Goal: Task Accomplishment & Management: Use online tool/utility

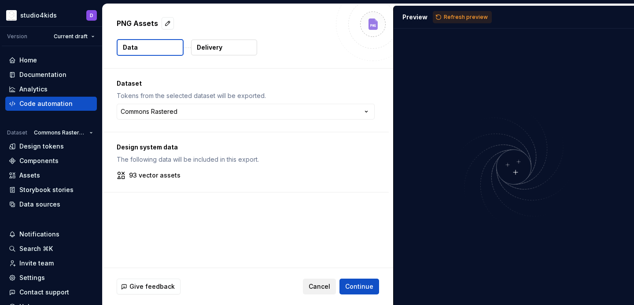
click at [330, 288] on span "Cancel" at bounding box center [319, 287] width 22 height 9
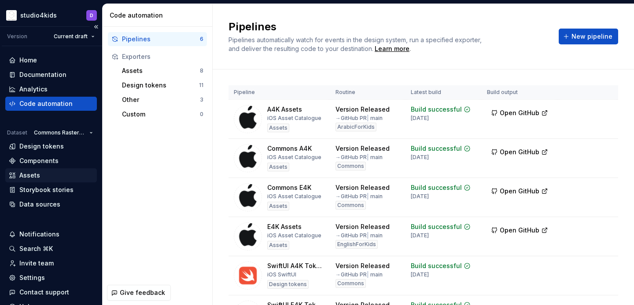
click at [51, 174] on div "Assets" at bounding box center [51, 175] width 84 height 9
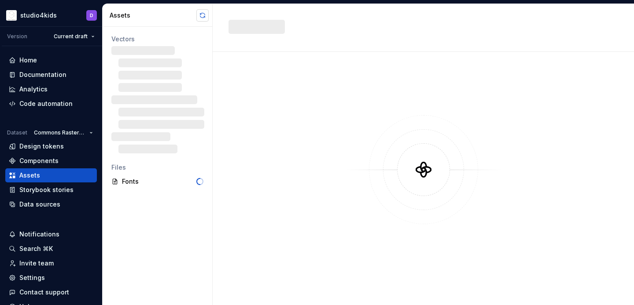
click at [202, 16] on button "button" at bounding box center [202, 15] width 12 height 12
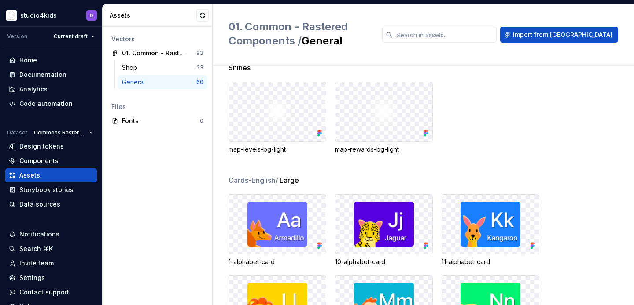
scroll to position [241, 0]
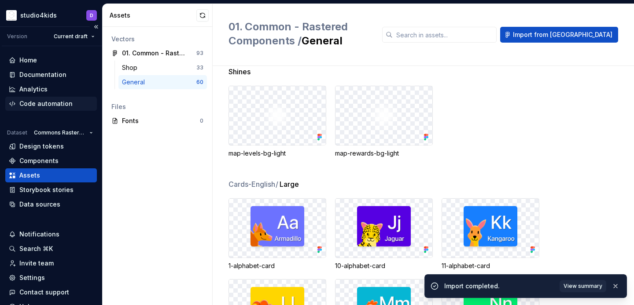
click at [39, 103] on div "Code automation" at bounding box center [45, 103] width 53 height 9
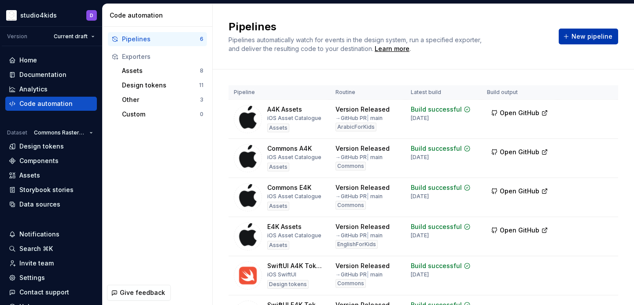
click at [578, 36] on span "New pipeline" at bounding box center [591, 36] width 41 height 9
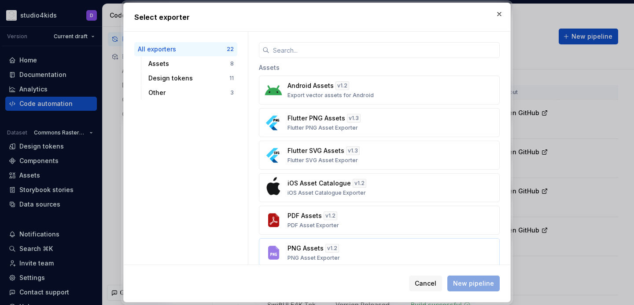
click at [357, 248] on div "PNG Assets v 1.2 PNG Asset Exporter" at bounding box center [376, 253] width 178 height 18
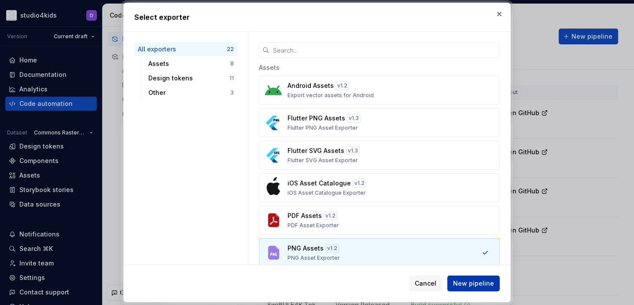
click at [476, 282] on span "New pipeline" at bounding box center [473, 283] width 41 height 9
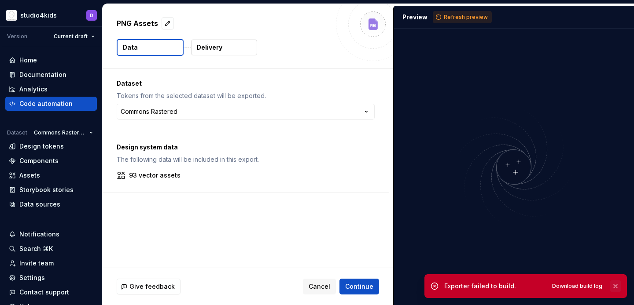
click at [616, 286] on button "button" at bounding box center [615, 286] width 11 height 12
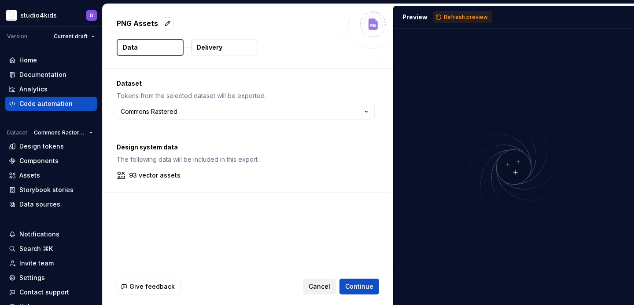
click at [323, 288] on span "Cancel" at bounding box center [319, 287] width 22 height 9
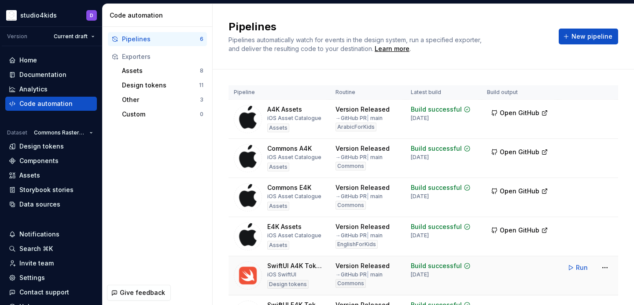
scroll to position [62, 0]
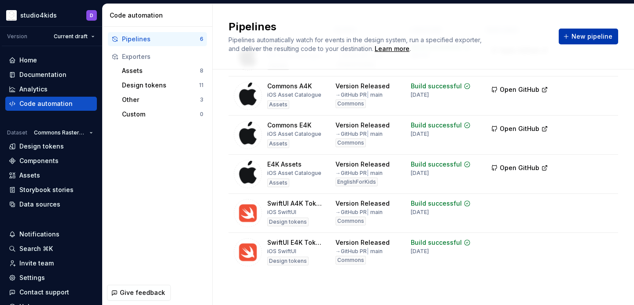
click at [573, 38] on button "New pipeline" at bounding box center [587, 37] width 59 height 16
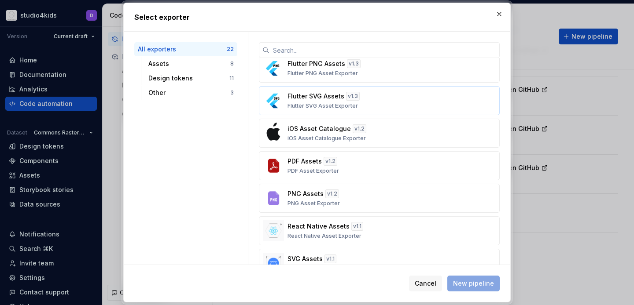
scroll to position [65, 0]
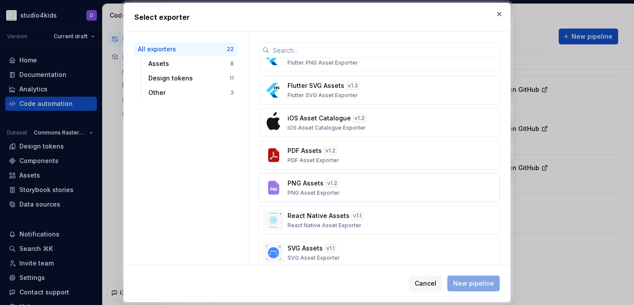
click at [381, 191] on div "PNG Assets v 1.2 PNG Asset Exporter" at bounding box center [376, 188] width 178 height 18
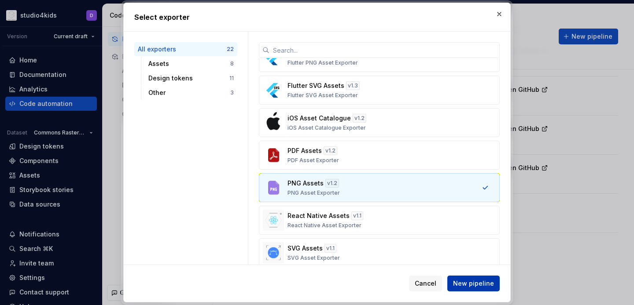
click at [466, 279] on span "New pipeline" at bounding box center [473, 283] width 41 height 9
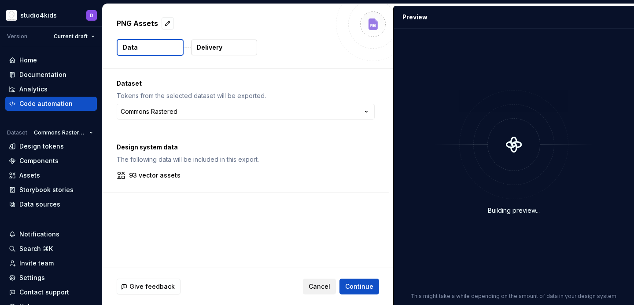
click at [311, 280] on button "Cancel" at bounding box center [319, 287] width 33 height 16
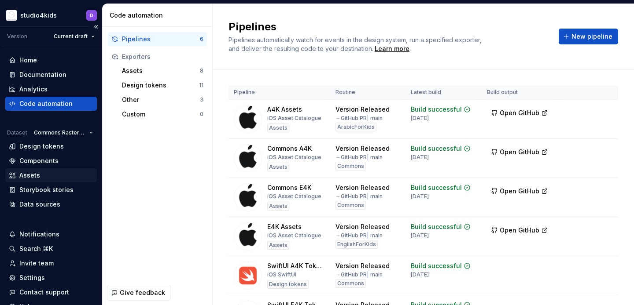
click at [34, 176] on div "Assets" at bounding box center [29, 175] width 21 height 9
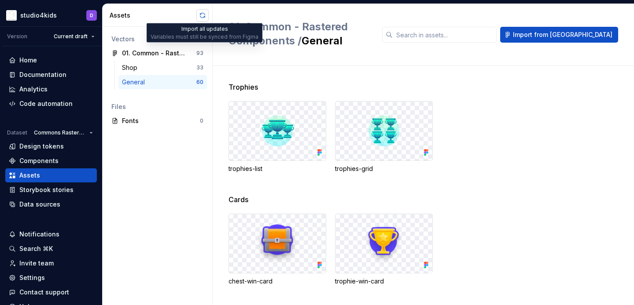
click at [204, 15] on button "button" at bounding box center [202, 15] width 12 height 12
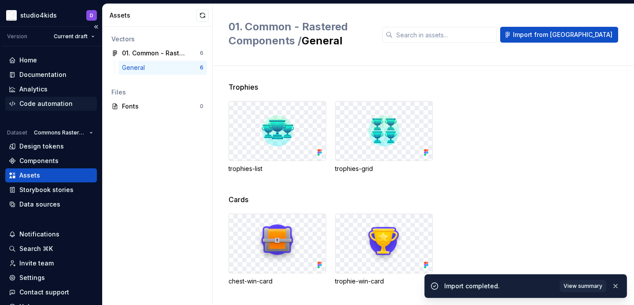
click at [55, 106] on div "Code automation" at bounding box center [45, 103] width 53 height 9
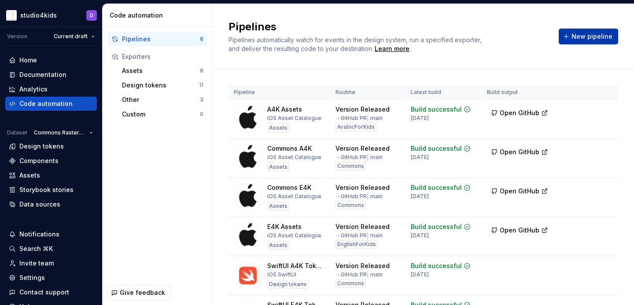
click at [600, 36] on span "New pipeline" at bounding box center [591, 36] width 41 height 9
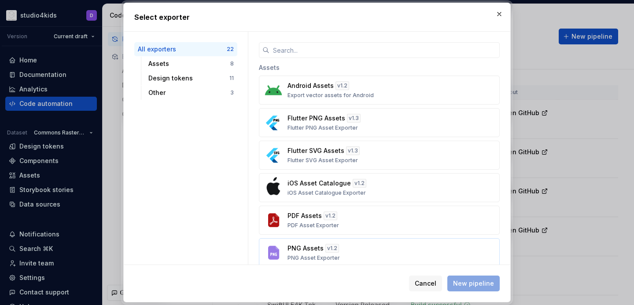
click at [360, 251] on div "PNG Assets v 1.2 PNG Asset Exporter" at bounding box center [376, 253] width 178 height 18
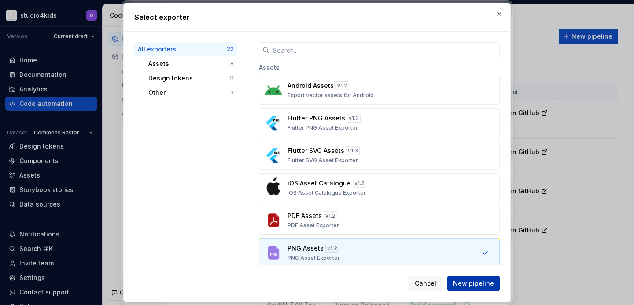
click at [468, 288] on button "New pipeline" at bounding box center [473, 284] width 52 height 16
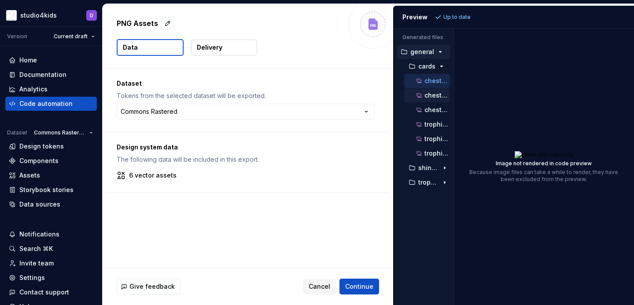
click at [428, 101] on div "chest-win-card@2x.png" at bounding box center [427, 95] width 46 height 14
click at [431, 101] on div "chest-win-card@2x.png" at bounding box center [427, 95] width 46 height 14
click at [434, 97] on p "chest-win-card@2x.png" at bounding box center [437, 95] width 26 height 7
click at [436, 111] on p "chest-win-card@3x.png" at bounding box center [437, 109] width 26 height 7
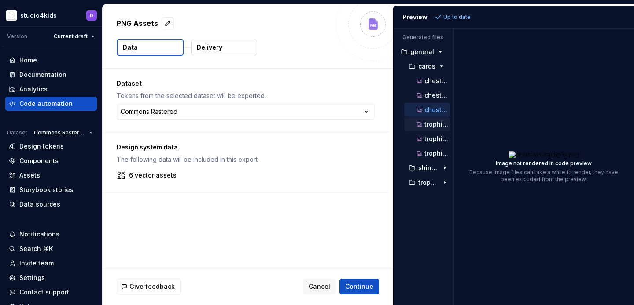
click at [435, 126] on p "trophie-win-card.png" at bounding box center [437, 124] width 26 height 7
click at [435, 136] on p "trophie-win-card@2x.png" at bounding box center [437, 139] width 26 height 7
click at [437, 152] on p "trophie-win-card@3x.png" at bounding box center [437, 153] width 26 height 7
click at [430, 66] on p "cards" at bounding box center [426, 66] width 17 height 7
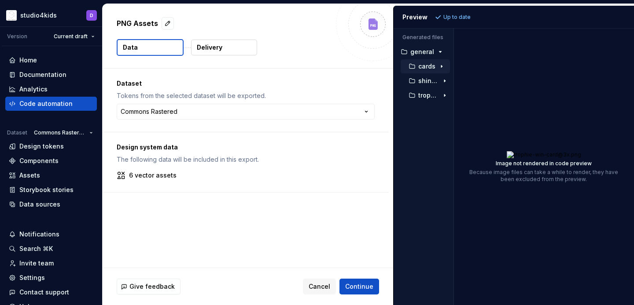
click at [430, 66] on p "cards" at bounding box center [426, 66] width 17 height 7
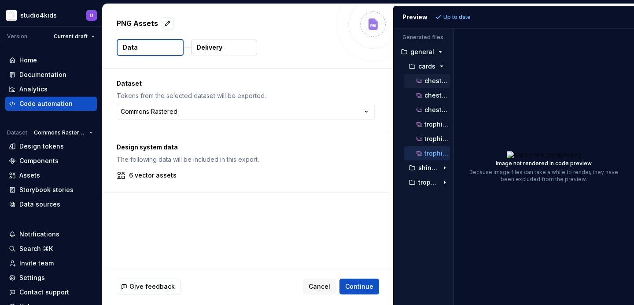
click at [433, 77] on div "chest-win-card.png" at bounding box center [432, 81] width 35 height 9
click at [437, 91] on button "chest-win-card@2x.png" at bounding box center [427, 96] width 46 height 10
click at [437, 106] on div "chest-win-card@3x.png" at bounding box center [432, 110] width 35 height 9
click at [424, 169] on p "shines" at bounding box center [428, 168] width 20 height 7
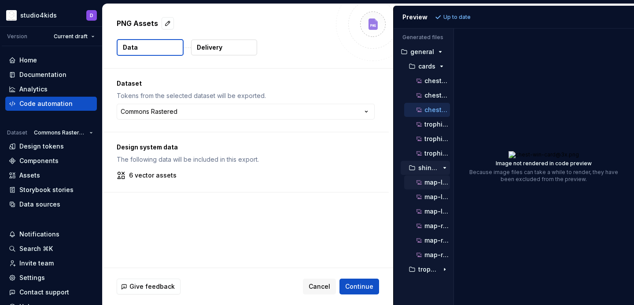
click at [431, 182] on p "map-levels-bg-light.png" at bounding box center [437, 182] width 26 height 7
click at [433, 194] on p "map-levels-bg-light@2x.png" at bounding box center [437, 197] width 26 height 7
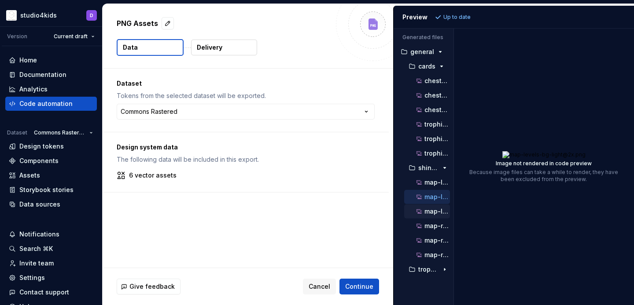
click at [435, 209] on p "map-levels-bg-light@3x.png" at bounding box center [437, 211] width 26 height 7
click at [437, 226] on p "map-rewards-bg-light.png" at bounding box center [437, 226] width 26 height 7
click at [438, 246] on div "map-rewards-bg-light@2x.png" at bounding box center [427, 241] width 46 height 14
click at [432, 242] on p "map-rewards-bg-light@2x.png" at bounding box center [437, 240] width 26 height 7
click at [433, 254] on p "map-rewards-bg-light@3x.png" at bounding box center [437, 255] width 26 height 7
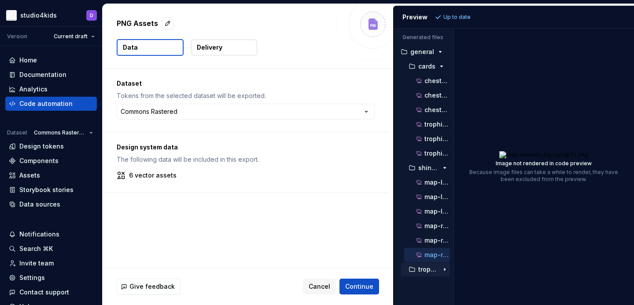
click at [420, 271] on p "trophies" at bounding box center [428, 269] width 20 height 7
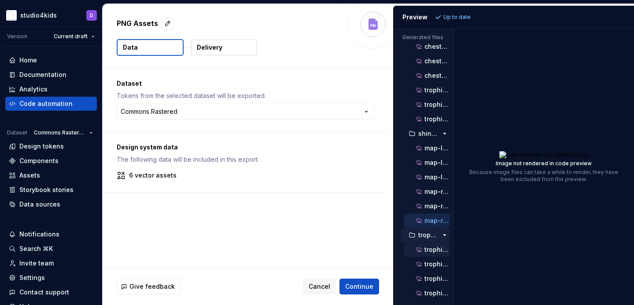
scroll to position [60, 0]
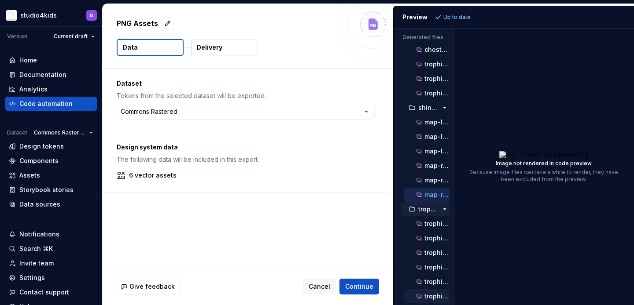
click at [435, 293] on p "trophies-list@3x.png" at bounding box center [437, 296] width 26 height 7
click at [433, 281] on p "trophies-list@2x.png" at bounding box center [437, 282] width 26 height 7
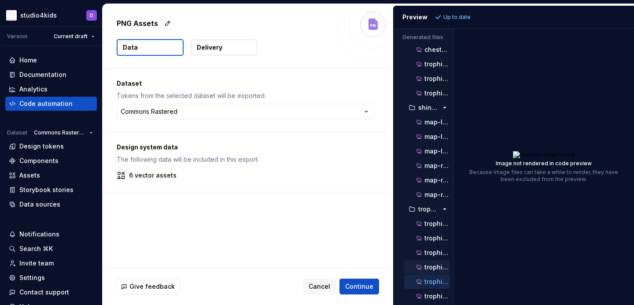
click at [434, 267] on p "trophies-list.png" at bounding box center [437, 267] width 26 height 7
click at [432, 252] on p "trophies-grid@3x.png" at bounding box center [437, 253] width 26 height 7
click at [430, 237] on p "trophies-grid@2x.png" at bounding box center [437, 238] width 26 height 7
click at [431, 225] on p "trophies-grid.png" at bounding box center [437, 223] width 26 height 7
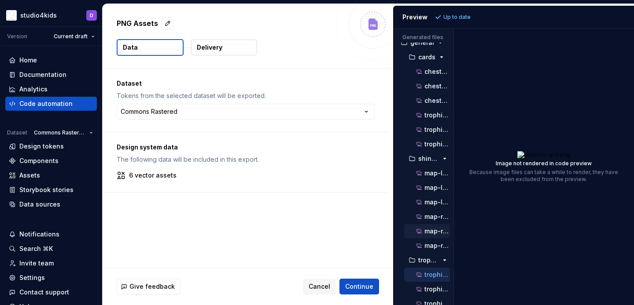
scroll to position [0, 0]
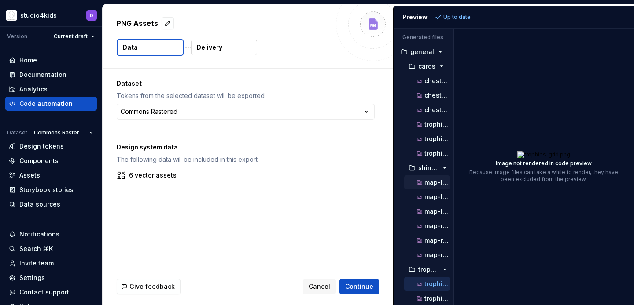
click at [430, 183] on p "map-levels-bg-light.png" at bounding box center [437, 182] width 26 height 7
click at [320, 288] on span "Cancel" at bounding box center [319, 287] width 22 height 9
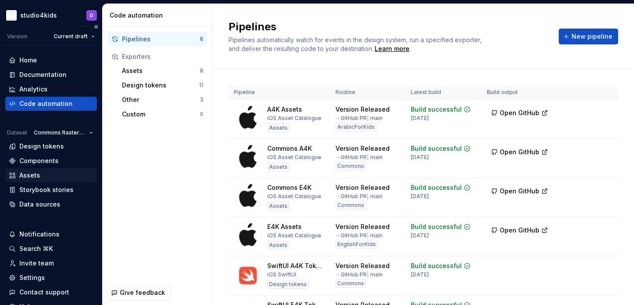
click at [37, 176] on div "Assets" at bounding box center [29, 175] width 21 height 9
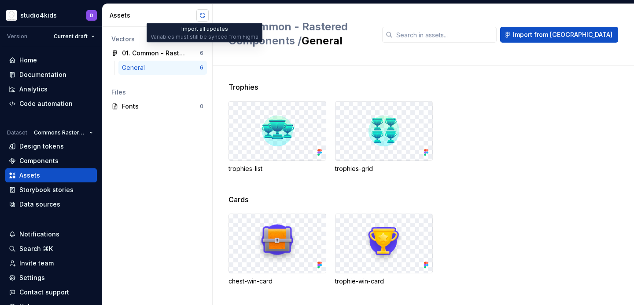
click at [202, 13] on button "button" at bounding box center [202, 15] width 12 height 12
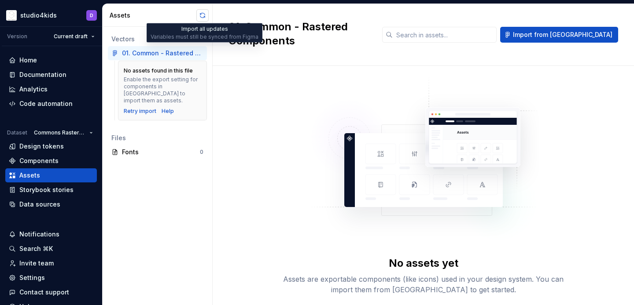
click at [201, 14] on button "button" at bounding box center [202, 15] width 12 height 12
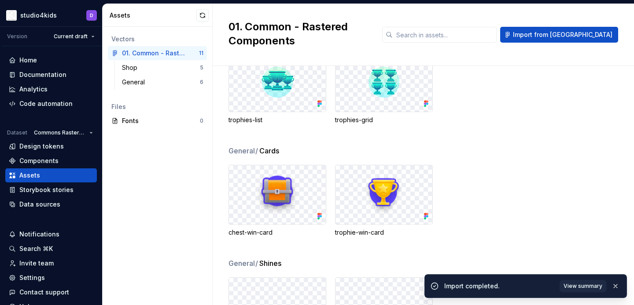
scroll to position [278, 0]
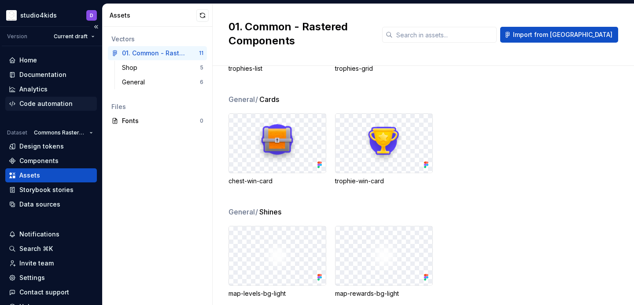
click at [42, 103] on div "Code automation" at bounding box center [45, 103] width 53 height 9
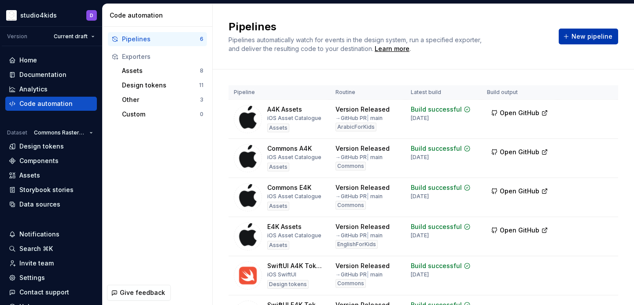
click at [583, 33] on span "New pipeline" at bounding box center [591, 36] width 41 height 9
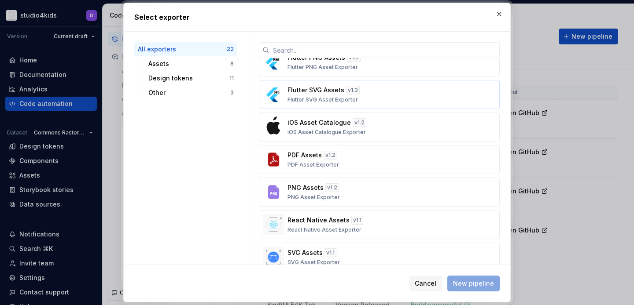
scroll to position [81, 0]
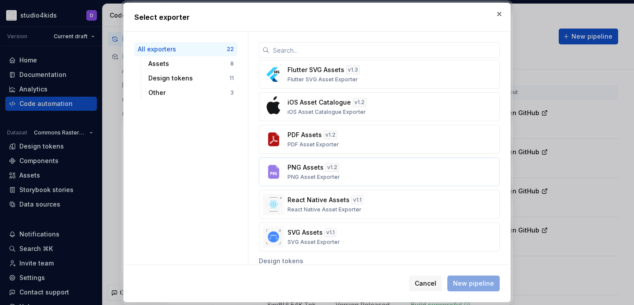
click at [386, 165] on div "PNG Assets v 1.2 PNG Asset Exporter" at bounding box center [376, 172] width 178 height 18
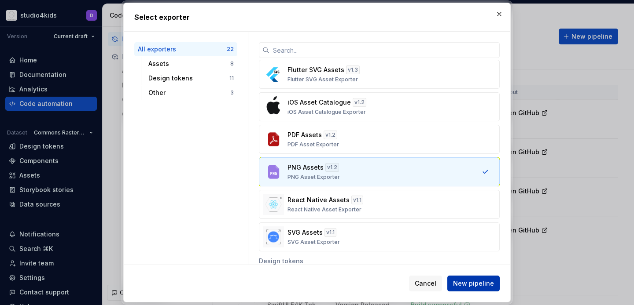
click at [477, 282] on span "New pipeline" at bounding box center [473, 283] width 41 height 9
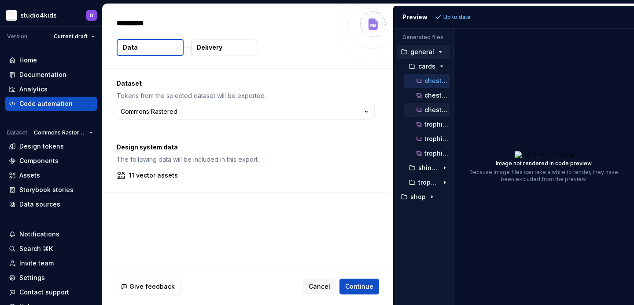
click at [435, 108] on p "chest-win-card@3x.png" at bounding box center [437, 109] width 26 height 7
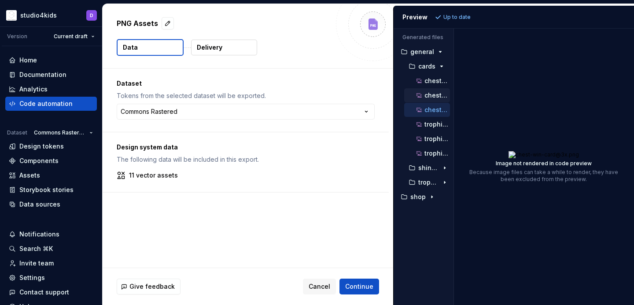
click at [432, 100] on button "chest-win-card@2x.png" at bounding box center [427, 96] width 46 height 10
click at [434, 112] on p "chest-win-card@3x.png" at bounding box center [437, 109] width 26 height 7
click at [432, 129] on div "trophie-win-card.png" at bounding box center [427, 125] width 46 height 14
click at [429, 126] on p "trophie-win-card.png" at bounding box center [437, 124] width 26 height 7
click at [429, 141] on p "trophie-win-card@2x.png" at bounding box center [437, 139] width 26 height 7
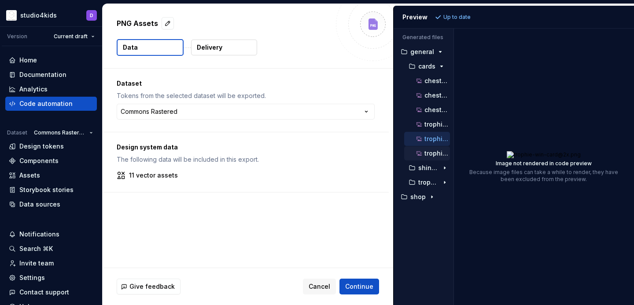
click at [432, 151] on p "trophie-win-card@3x.png" at bounding box center [437, 153] width 26 height 7
click at [428, 171] on p "shines" at bounding box center [428, 168] width 20 height 7
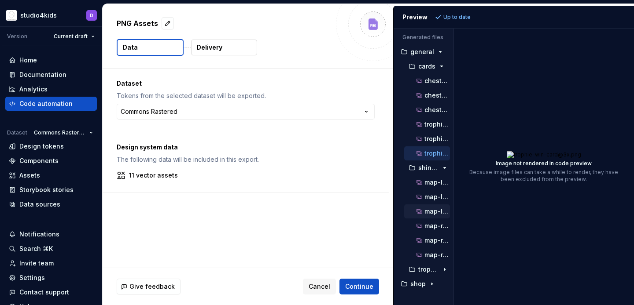
click at [437, 210] on p "map-levels-bg-light@3x.png" at bounding box center [437, 211] width 26 height 7
click at [436, 229] on p "map-rewards-bg-light.png" at bounding box center [437, 226] width 26 height 7
click at [437, 242] on p "map-rewards-bg-light@2x.png" at bounding box center [437, 240] width 26 height 7
click at [438, 253] on p "map-rewards-bg-light@3x.png" at bounding box center [437, 255] width 26 height 7
click at [432, 224] on p "map-rewards-bg-light.png" at bounding box center [437, 226] width 26 height 7
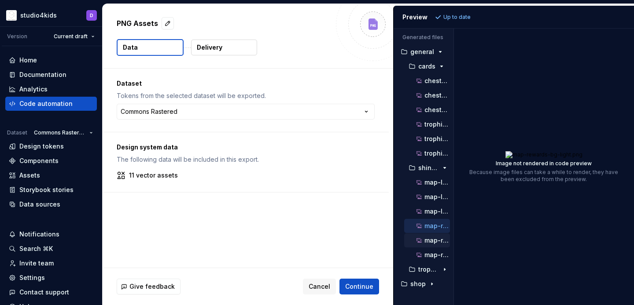
click at [433, 238] on p "map-rewards-bg-light@2x.png" at bounding box center [437, 240] width 26 height 7
click at [436, 253] on p "map-rewards-bg-light@3x.png" at bounding box center [437, 255] width 26 height 7
click at [437, 270] on p "trophies" at bounding box center [428, 269] width 20 height 7
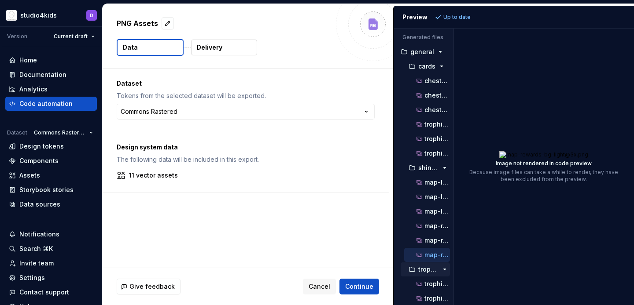
scroll to position [40, 0]
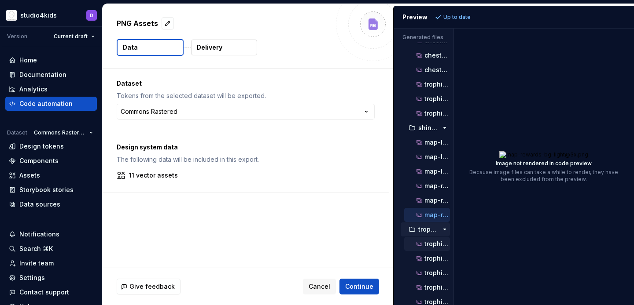
click at [430, 246] on p "trophies-grid.png" at bounding box center [437, 244] width 26 height 7
click at [431, 261] on p "trophies-grid@2x.png" at bounding box center [437, 258] width 26 height 7
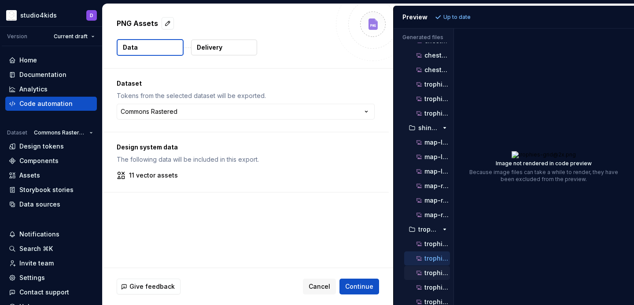
click at [432, 272] on p "trophies-grid@3x.png" at bounding box center [437, 273] width 26 height 7
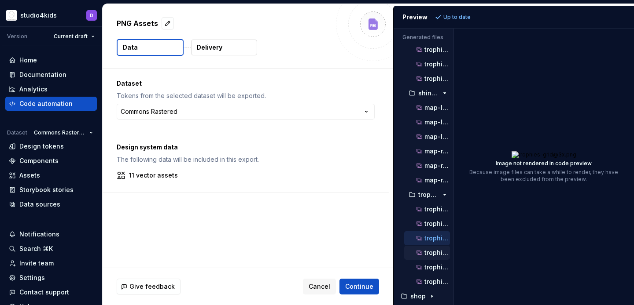
click at [431, 254] on p "trophies-list.png" at bounding box center [437, 253] width 26 height 7
click at [434, 263] on div "trophies-list@2x.png" at bounding box center [432, 267] width 35 height 9
click at [442, 281] on p "trophies-list@3x.png" at bounding box center [437, 282] width 26 height 7
click at [419, 294] on p "shop" at bounding box center [417, 296] width 15 height 7
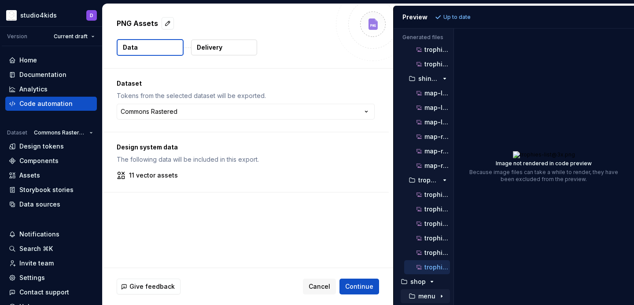
click at [427, 295] on p "menu" at bounding box center [426, 296] width 17 height 7
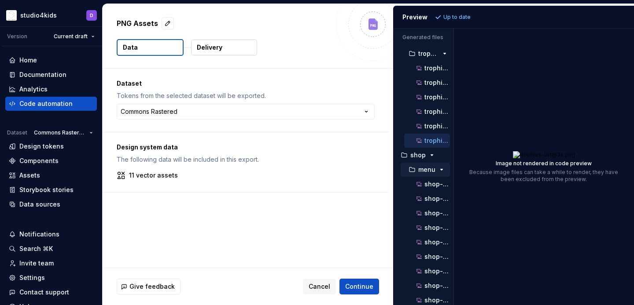
scroll to position [250, 0]
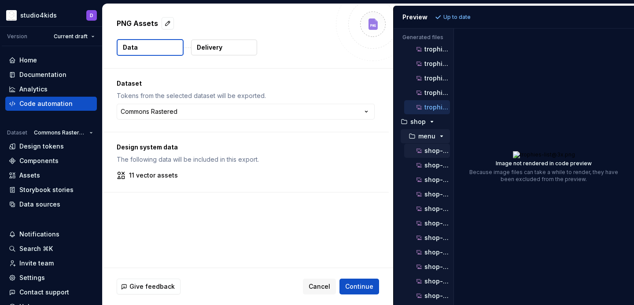
click at [428, 154] on div "shop-buttons-1.png" at bounding box center [432, 151] width 35 height 9
click at [431, 164] on p "shop-buttons-1@2x.png" at bounding box center [437, 165] width 26 height 7
click at [434, 180] on p "shop-buttons-1@3x.png" at bounding box center [437, 179] width 26 height 7
click at [433, 197] on p "shop-buttons-3.png" at bounding box center [437, 194] width 26 height 7
click at [436, 217] on div "shop-buttons-3@3x.png" at bounding box center [427, 224] width 46 height 14
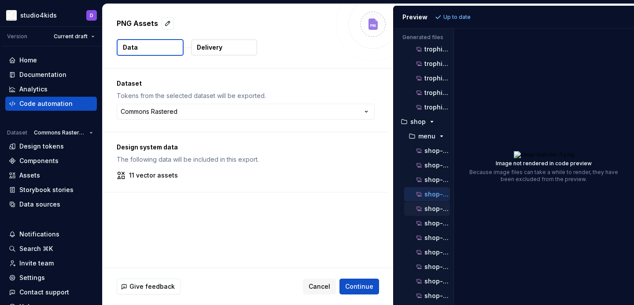
click at [431, 206] on p "shop-buttons-3@2x.png" at bounding box center [437, 209] width 26 height 7
click at [434, 228] on button "shop-buttons-3@3x.png" at bounding box center [427, 224] width 46 height 10
click at [433, 242] on button "shop-buttons-bg.png" at bounding box center [427, 238] width 46 height 10
click at [436, 257] on div "shop-buttons-bg@2x.png" at bounding box center [427, 253] width 46 height 14
click at [435, 249] on div "shop-buttons-bg@2x.png" at bounding box center [432, 252] width 35 height 9
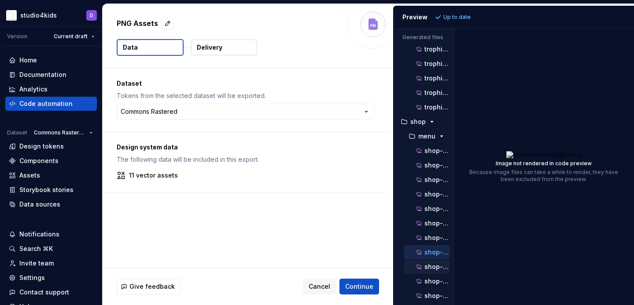
click at [435, 265] on p "shop-buttons-bg@3x.png" at bounding box center [437, 267] width 26 height 7
click at [433, 283] on p "shop-coins-bg-gray.png" at bounding box center [437, 281] width 26 height 7
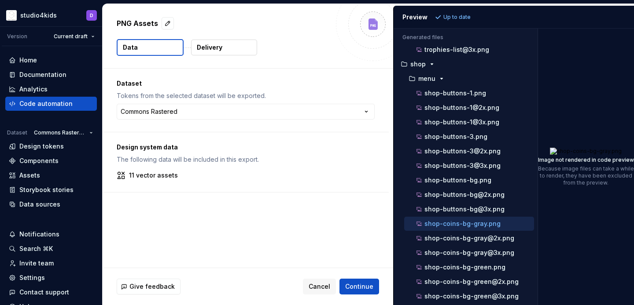
click at [560, 261] on div "Generated files Accessibility guide for tree . Navigate the tree with the arrow…" at bounding box center [513, 167] width 240 height 277
click at [466, 258] on div "shop-coins-bg-gray@3x.png" at bounding box center [469, 253] width 130 height 14
click at [462, 241] on p "shop-coins-bg-gray@2x.png" at bounding box center [469, 238] width 90 height 7
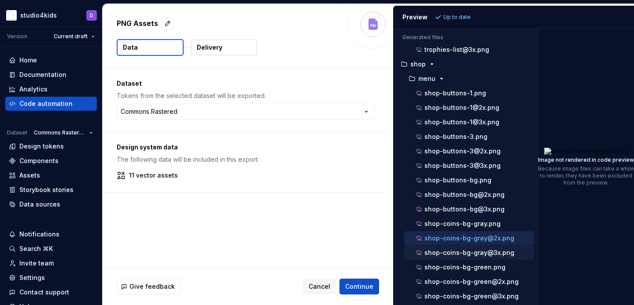
click at [467, 254] on p "shop-coins-bg-gray@3x.png" at bounding box center [469, 253] width 90 height 7
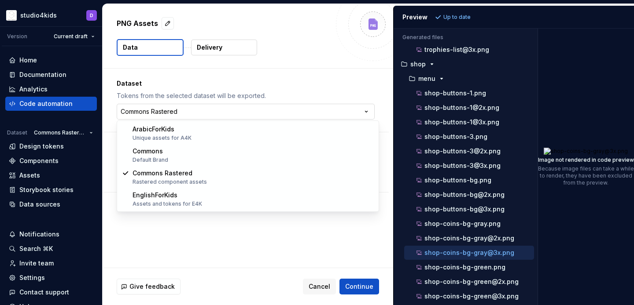
click at [261, 108] on html "**********" at bounding box center [317, 152] width 634 height 305
click at [287, 88] on html "**********" at bounding box center [317, 152] width 634 height 305
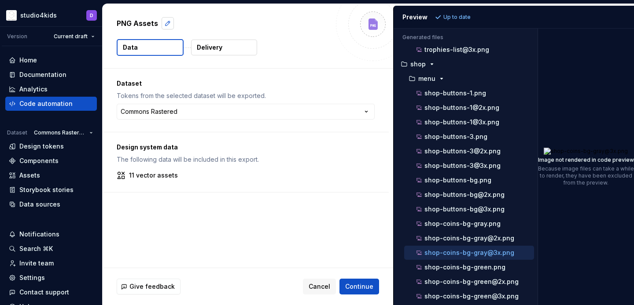
click at [167, 24] on button "button" at bounding box center [168, 23] width 12 height 12
click at [168, 24] on textarea "**********" at bounding box center [223, 23] width 216 height 14
type textarea "*"
type textarea "**********"
type textarea "*"
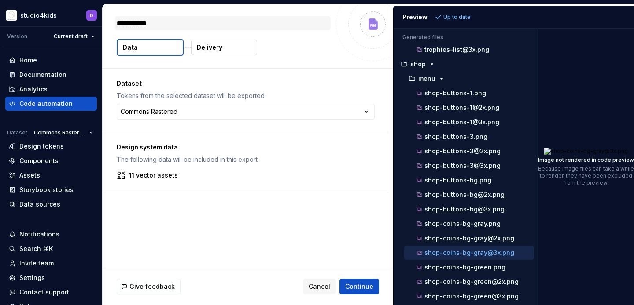
type textarea "**********"
type textarea "*"
type textarea "**********"
type textarea "*"
type textarea "**********"
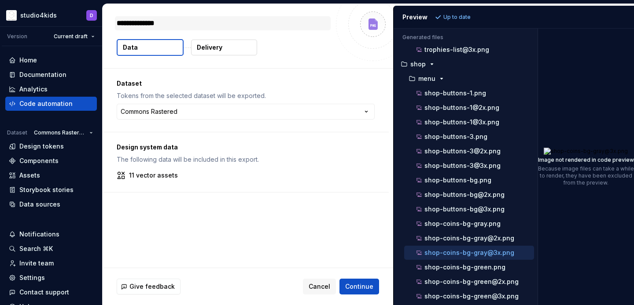
click at [160, 25] on textarea "**********" at bounding box center [223, 23] width 216 height 14
click at [157, 24] on textarea "**********" at bounding box center [223, 23] width 216 height 14
type textarea "*"
type textarea "**********"
click at [148, 24] on textarea "**********" at bounding box center [223, 23] width 216 height 14
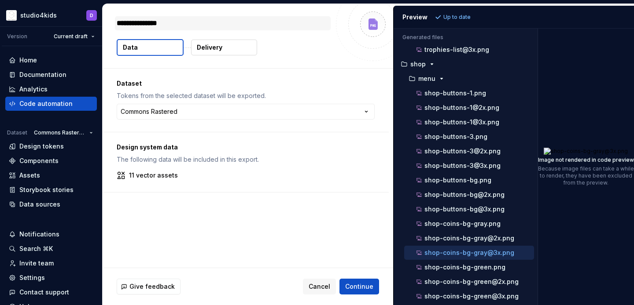
click at [148, 24] on textarea "**********" at bounding box center [223, 23] width 216 height 14
type textarea "*"
type textarea "**********"
type textarea "*"
type textarea "**********"
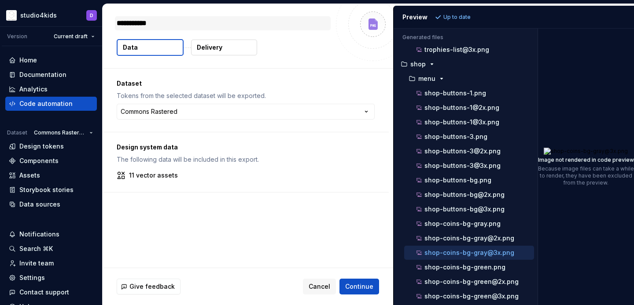
type textarea "*"
type textarea "**********"
type textarea "*"
type textarea "*********"
type textarea "*"
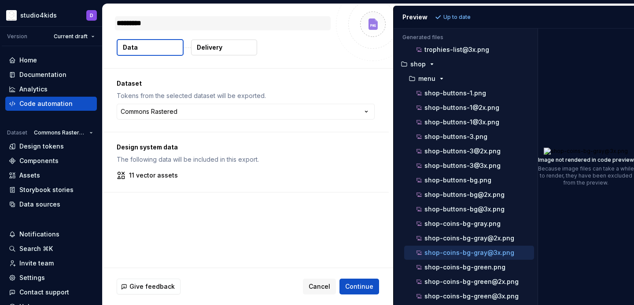
type textarea "**********"
type textarea "*"
type textarea "**********"
type textarea "*"
type textarea "**********"
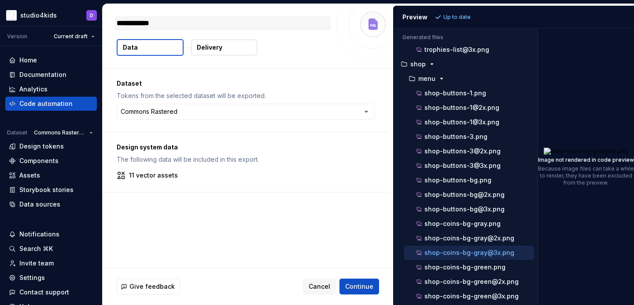
type textarea "*"
type textarea "**********"
type textarea "*"
type textarea "**********"
type textarea "*"
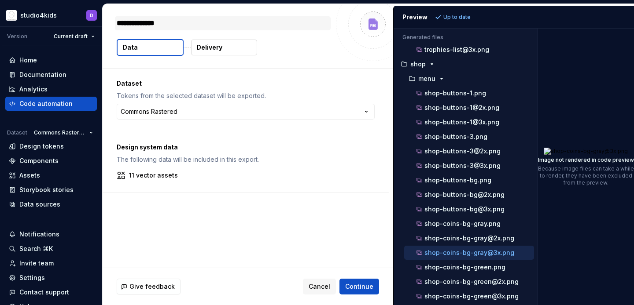
type textarea "**********"
type textarea "*"
type textarea "**********"
click at [227, 52] on button "Delivery" at bounding box center [224, 48] width 66 height 16
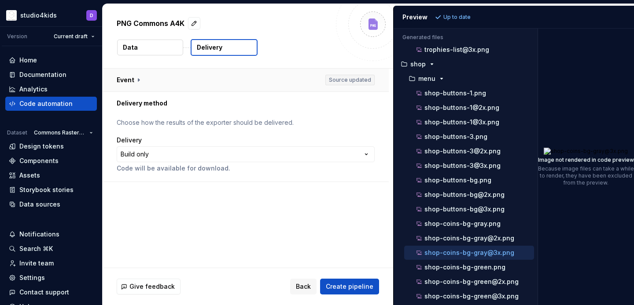
click at [160, 83] on button "button" at bounding box center [246, 80] width 286 height 23
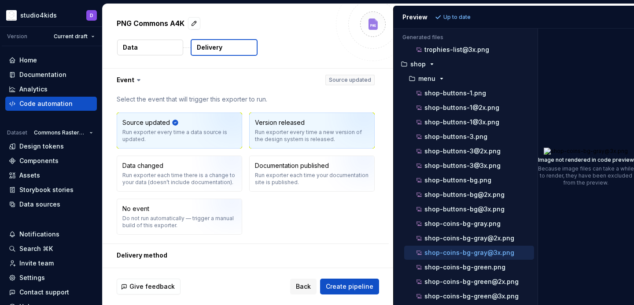
click at [270, 143] on div "Version released Run exporter every time a new version of the design system is …" at bounding box center [312, 130] width 125 height 35
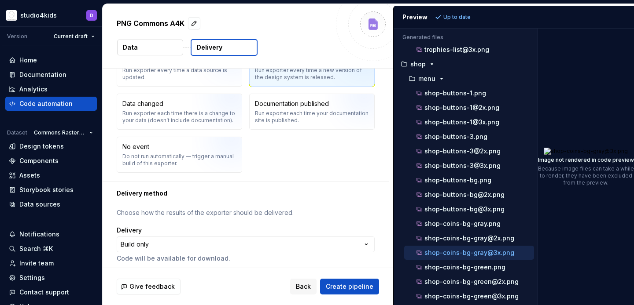
scroll to position [66, 0]
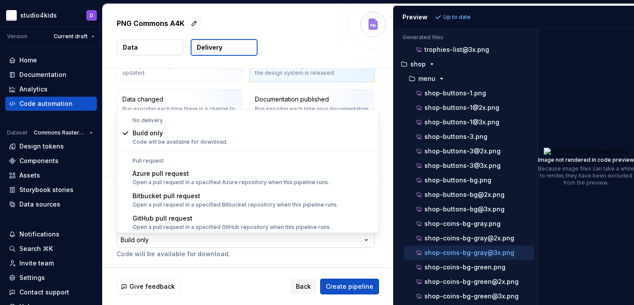
click at [221, 239] on html "**********" at bounding box center [317, 152] width 634 height 305
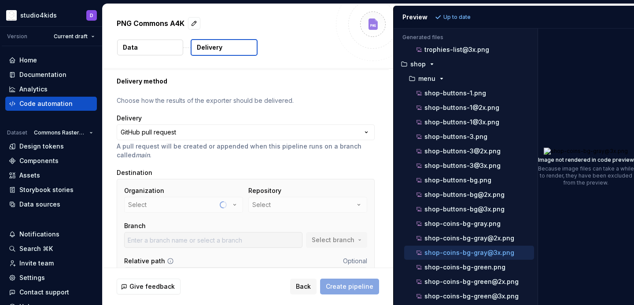
scroll to position [30, 0]
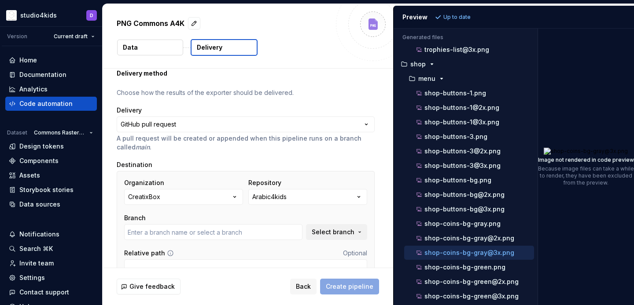
type input "develop"
click at [238, 199] on icon "button" at bounding box center [234, 197] width 9 height 9
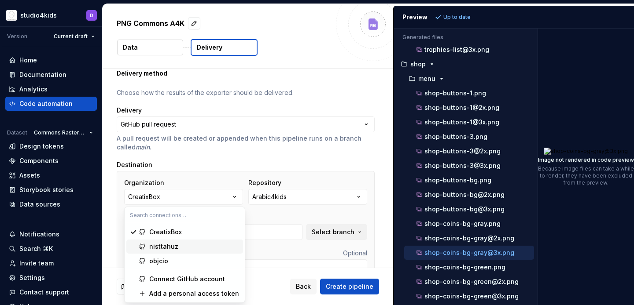
click at [231, 241] on span "nisttahuz" at bounding box center [184, 247] width 117 height 14
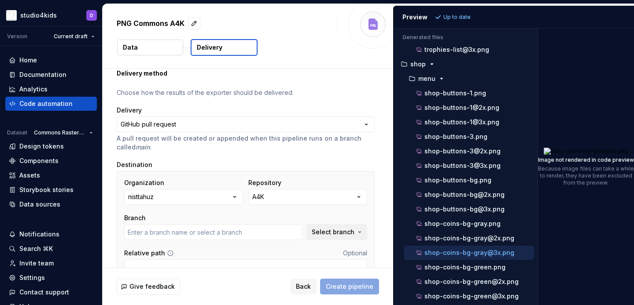
type input "main"
click at [151, 20] on p "PNG Commons A4K" at bounding box center [151, 23] width 68 height 11
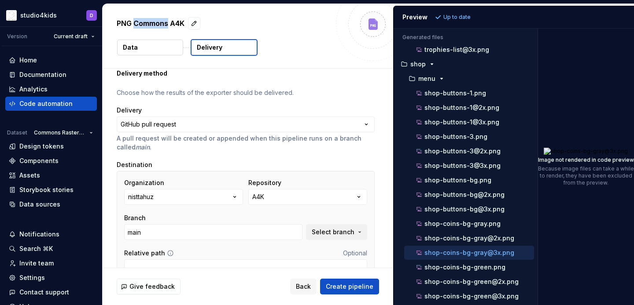
click at [151, 20] on p "PNG Commons A4K" at bounding box center [151, 23] width 68 height 11
copy div "PNG Commons A4K"
click at [308, 290] on span "Back" at bounding box center [303, 287] width 15 height 9
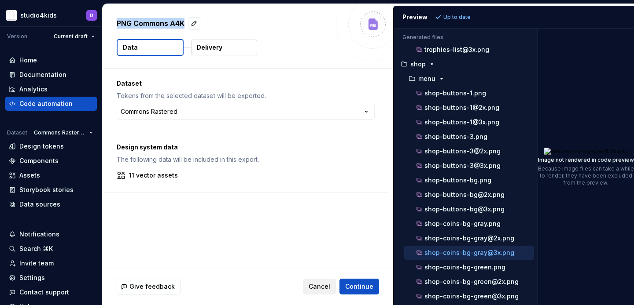
click at [319, 291] on button "Cancel" at bounding box center [319, 287] width 33 height 16
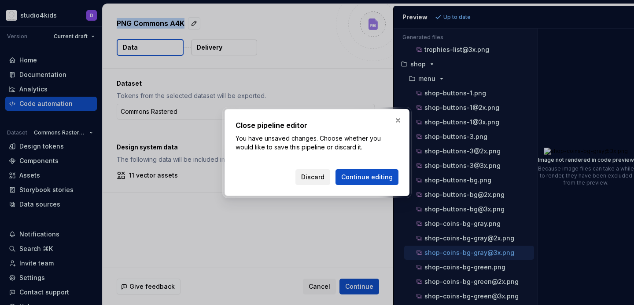
click at [319, 180] on span "Discard" at bounding box center [312, 177] width 23 height 9
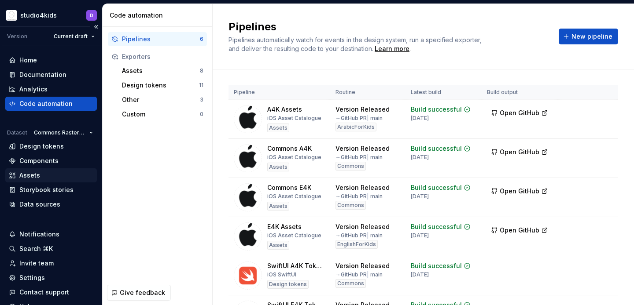
click at [47, 174] on div "Assets" at bounding box center [51, 175] width 84 height 9
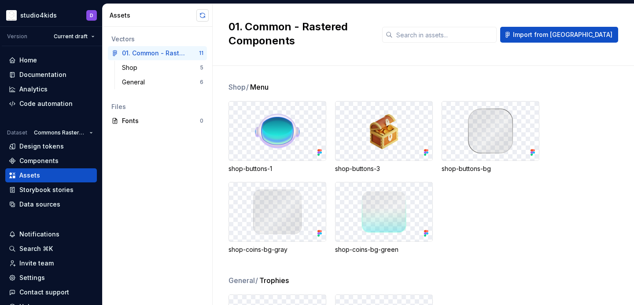
click at [202, 15] on button "button" at bounding box center [202, 15] width 12 height 12
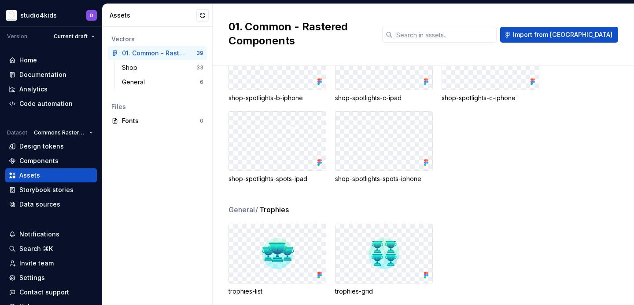
scroll to position [1151, 0]
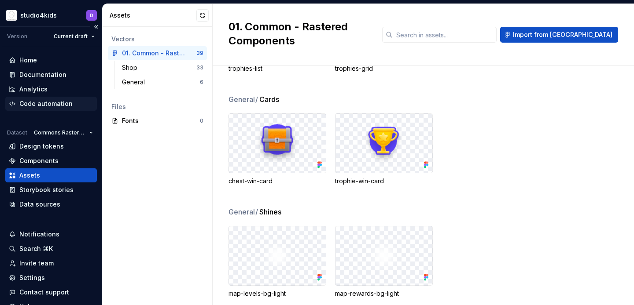
click at [33, 105] on div "Code automation" at bounding box center [45, 103] width 53 height 9
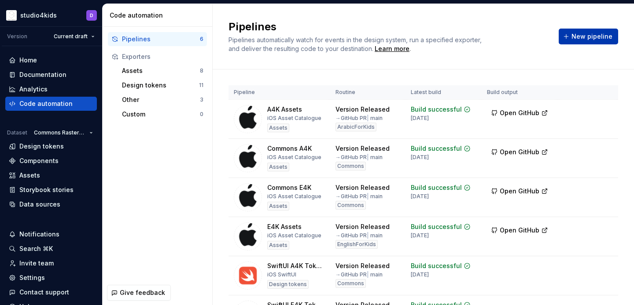
click at [593, 39] on span "New pipeline" at bounding box center [591, 36] width 41 height 9
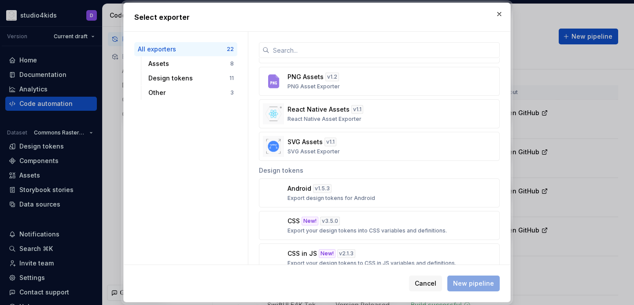
scroll to position [86, 0]
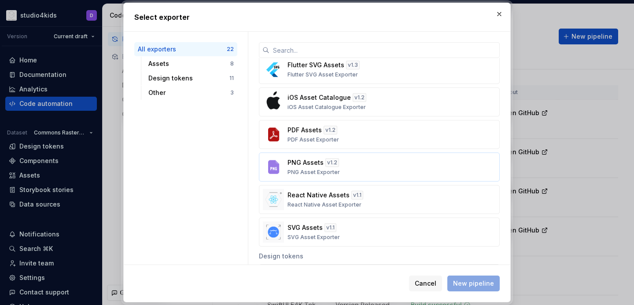
click at [365, 169] on div "PNG Assets v 1.2 PNG Asset Exporter" at bounding box center [376, 167] width 178 height 18
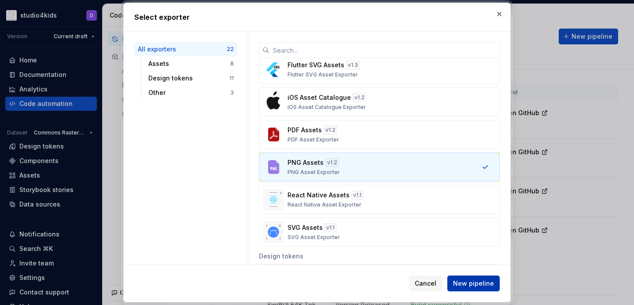
click at [486, 283] on span "New pipeline" at bounding box center [473, 283] width 41 height 9
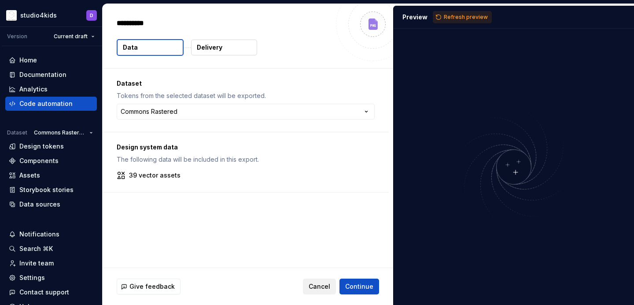
click at [327, 286] on span "Cancel" at bounding box center [319, 287] width 22 height 9
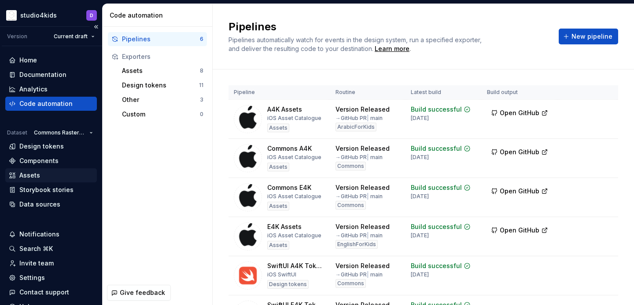
click at [52, 177] on div "Assets" at bounding box center [51, 175] width 84 height 9
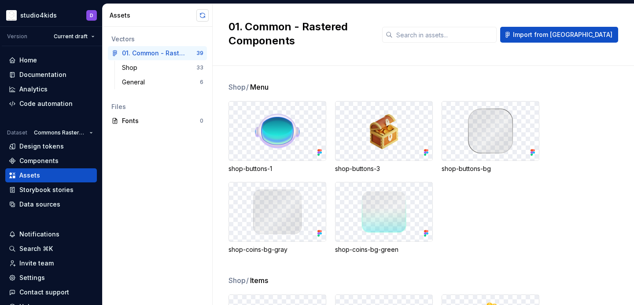
click at [199, 16] on button "button" at bounding box center [202, 15] width 12 height 12
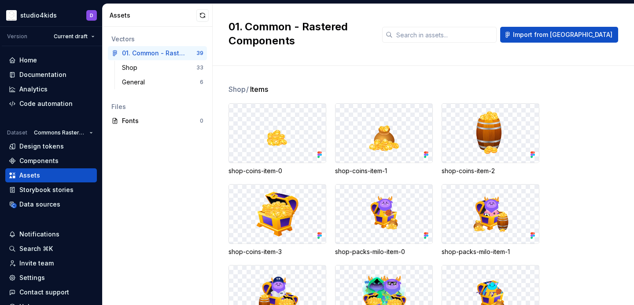
scroll to position [209, 0]
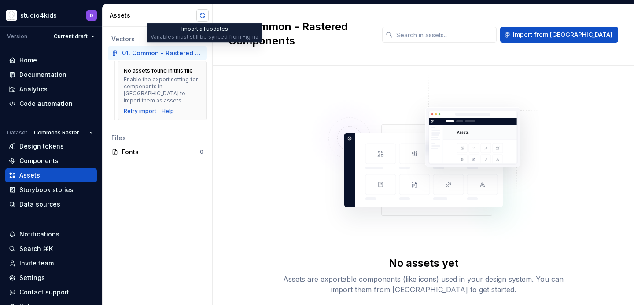
click at [200, 15] on button "button" at bounding box center [202, 15] width 12 height 12
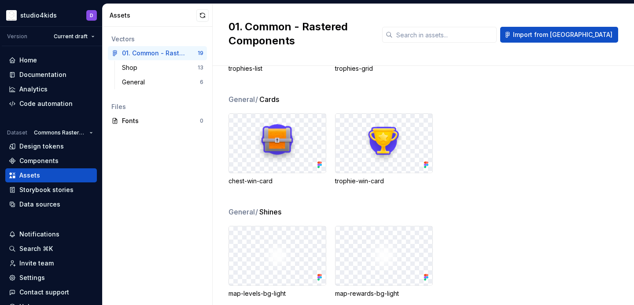
scroll to position [0, 0]
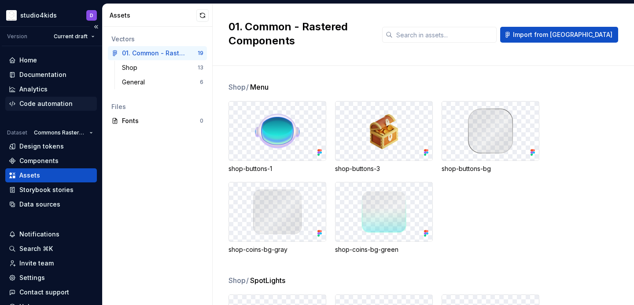
click at [33, 109] on div "Code automation" at bounding box center [51, 104] width 92 height 14
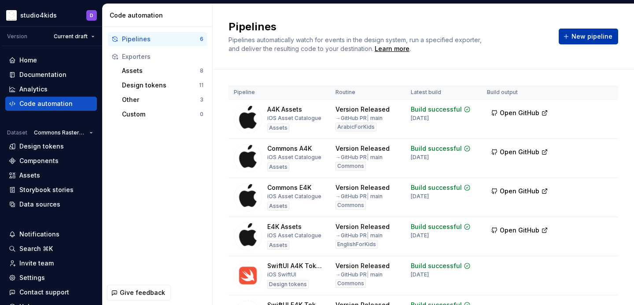
click at [579, 30] on button "New pipeline" at bounding box center [587, 37] width 59 height 16
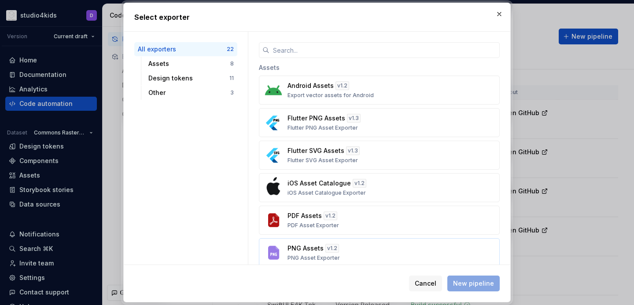
click at [368, 249] on div "PNG Assets v 1.2 PNG Asset Exporter" at bounding box center [376, 253] width 178 height 18
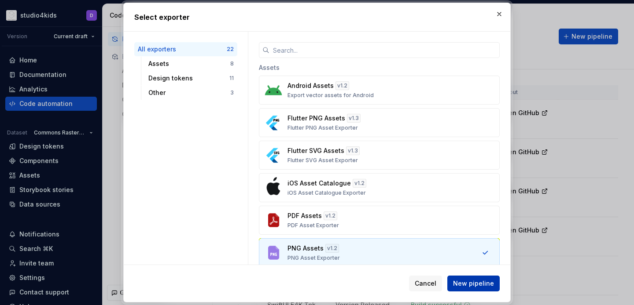
click at [473, 283] on span "New pipeline" at bounding box center [473, 283] width 41 height 9
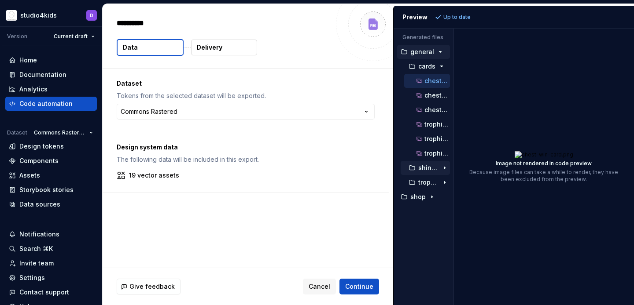
click at [427, 169] on p "shines" at bounding box center [428, 168] width 20 height 7
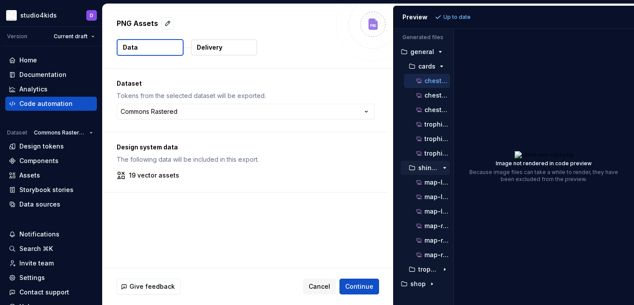
click at [431, 170] on p "shines" at bounding box center [428, 168] width 20 height 7
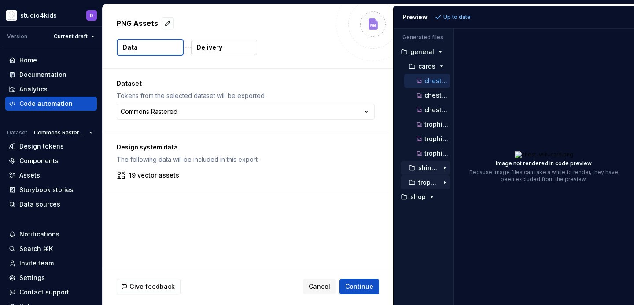
click at [425, 184] on p "trophies" at bounding box center [428, 182] width 20 height 7
click at [429, 195] on p "trophies-grid.png" at bounding box center [437, 197] width 26 height 7
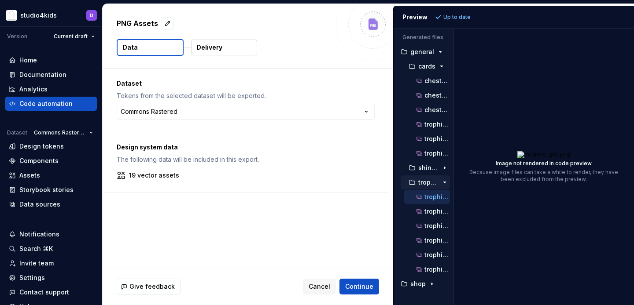
click at [426, 187] on button "trophies" at bounding box center [424, 183] width 49 height 10
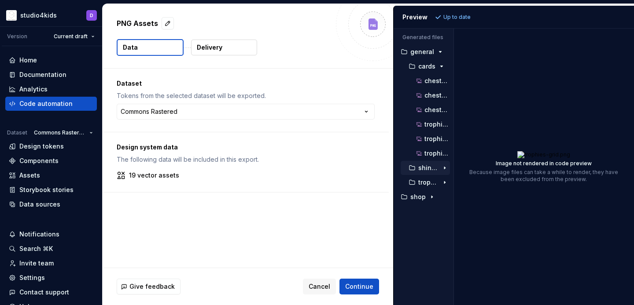
click at [423, 168] on p "shines" at bounding box center [428, 168] width 20 height 7
click at [430, 191] on div "map-levels-bg-light@2x.png" at bounding box center [427, 197] width 46 height 14
click at [429, 184] on p "map-levels-bg-light.png" at bounding box center [437, 182] width 26 height 7
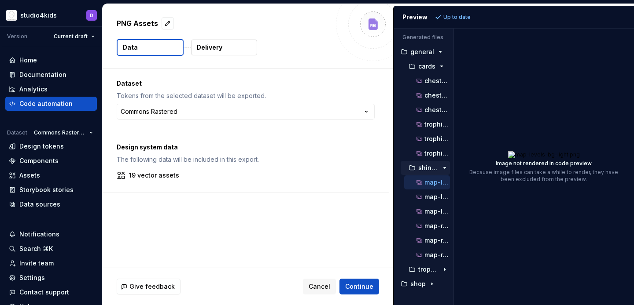
click at [426, 169] on p "shines" at bounding box center [428, 168] width 20 height 7
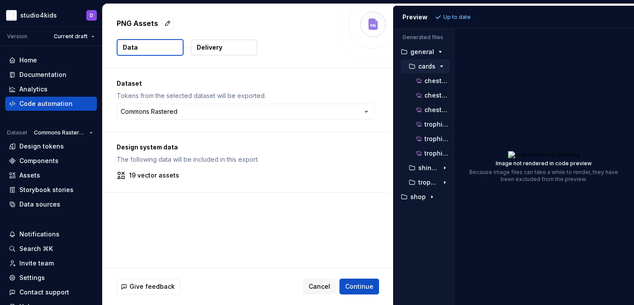
click at [417, 70] on button "cards" at bounding box center [424, 67] width 49 height 10
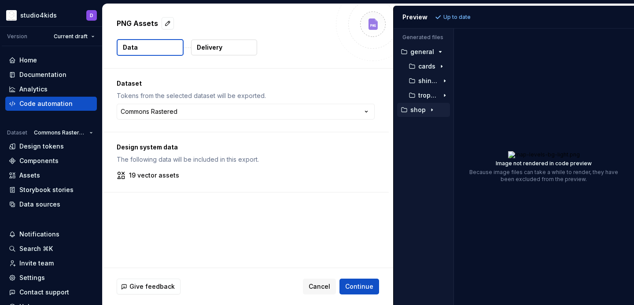
click at [417, 109] on p "shop" at bounding box center [417, 109] width 15 height 7
click at [423, 125] on p "menu" at bounding box center [426, 124] width 17 height 7
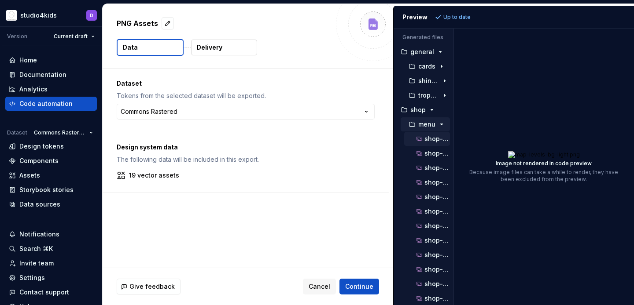
click at [430, 138] on p "shop-buttons-1.png" at bounding box center [437, 139] width 26 height 7
click at [430, 151] on p "shop-buttons-1@2x.png" at bounding box center [437, 153] width 26 height 7
click at [425, 125] on p "menu" at bounding box center [426, 124] width 17 height 7
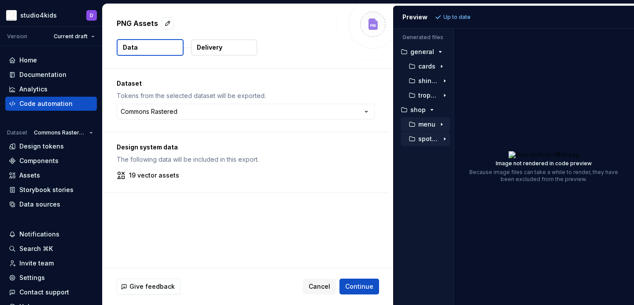
click at [427, 138] on p "spotlights" at bounding box center [428, 139] width 20 height 7
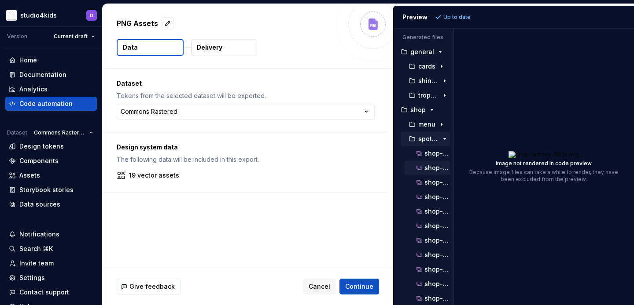
click at [437, 169] on p "shop-spotlights-a-ipad@2x.png" at bounding box center [437, 168] width 26 height 7
click at [436, 205] on div "shop-spotlights-a-iphone@2x.png" at bounding box center [427, 212] width 46 height 14
click at [433, 184] on p "shop-spotlights-a-ipad@3x.png" at bounding box center [437, 182] width 26 height 7
click at [434, 156] on p "shop-spotlights-a-ipad.png" at bounding box center [437, 153] width 26 height 7
click at [434, 208] on p "shop-spotlights-a-iphone@2x.png" at bounding box center [437, 211] width 26 height 7
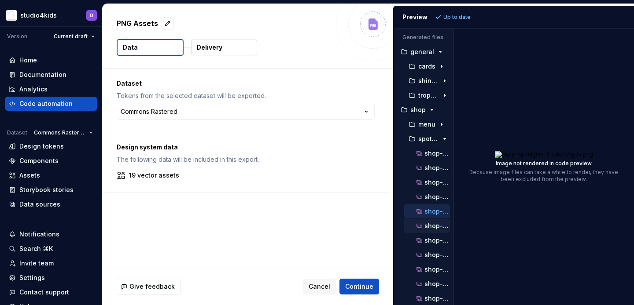
scroll to position [7, 0]
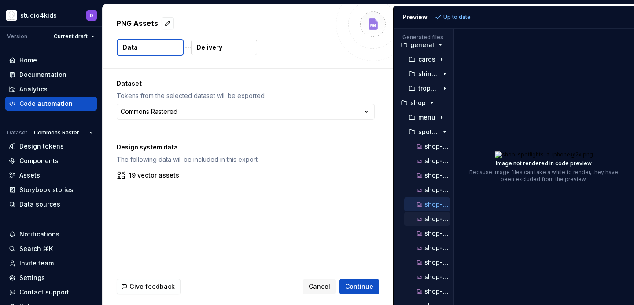
click at [437, 224] on button "shop-spotlights-a-iphone@3x.png" at bounding box center [427, 219] width 46 height 10
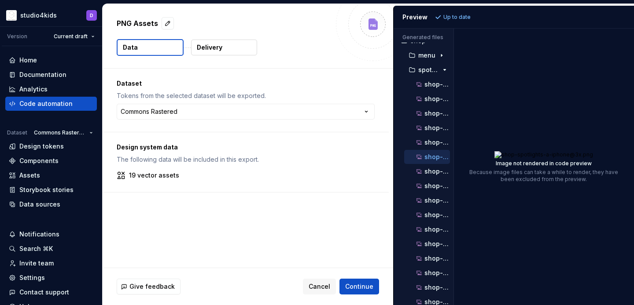
scroll to position [191, 0]
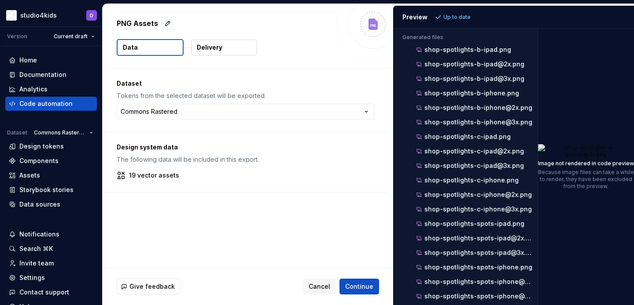
click at [579, 236] on div "Generated files Accessibility guide for tree . Navigate the tree with the arrow…" at bounding box center [513, 167] width 240 height 277
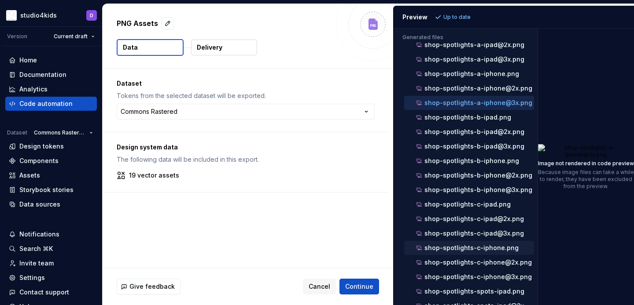
scroll to position [0, 0]
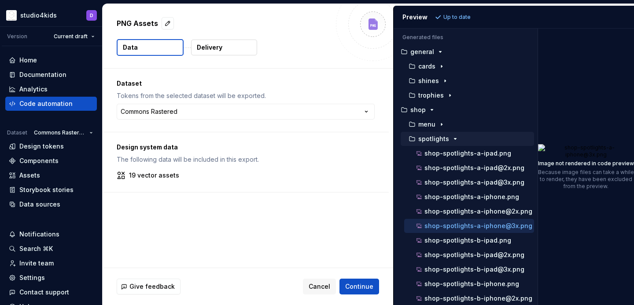
click at [440, 136] on p "spotlights" at bounding box center [433, 139] width 31 height 7
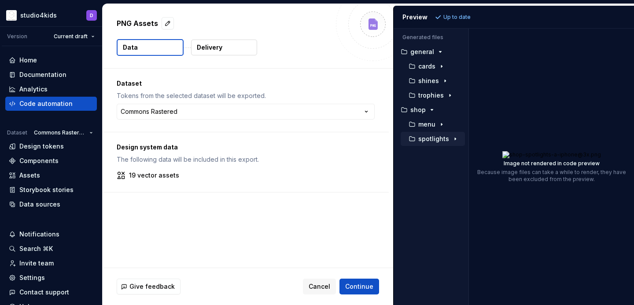
click at [470, 137] on div "Generated files Accessibility guide for tree . Navigate the tree with the arrow…" at bounding box center [513, 167] width 240 height 277
click at [426, 81] on p "shines" at bounding box center [428, 80] width 21 height 7
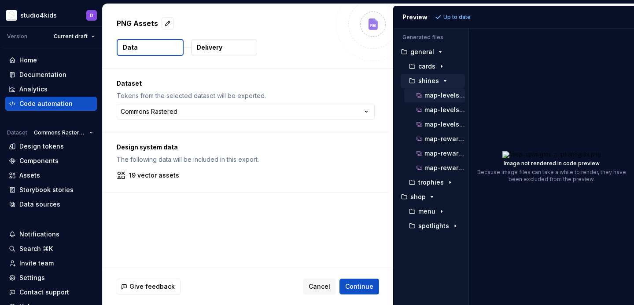
click at [429, 92] on p "map-levels-bg-light.png" at bounding box center [444, 95] width 40 height 7
click at [323, 284] on span "Cancel" at bounding box center [319, 287] width 22 height 9
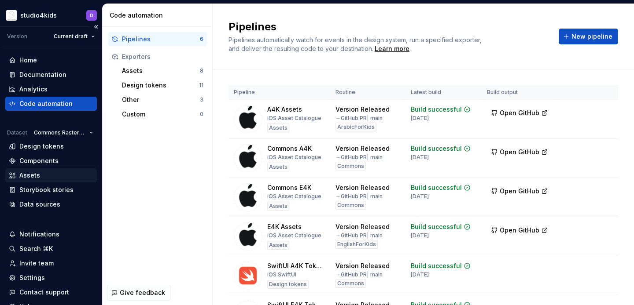
click at [35, 170] on div "Assets" at bounding box center [51, 176] width 92 height 14
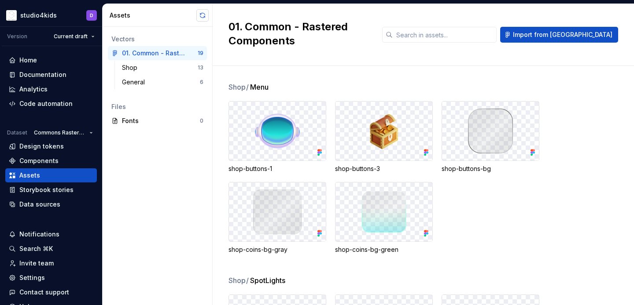
click at [202, 17] on button "button" at bounding box center [202, 15] width 12 height 12
click at [32, 100] on div "Code automation" at bounding box center [45, 103] width 53 height 9
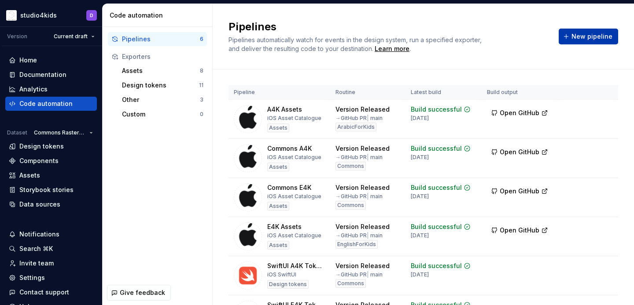
click at [580, 40] on span "New pipeline" at bounding box center [591, 36] width 41 height 9
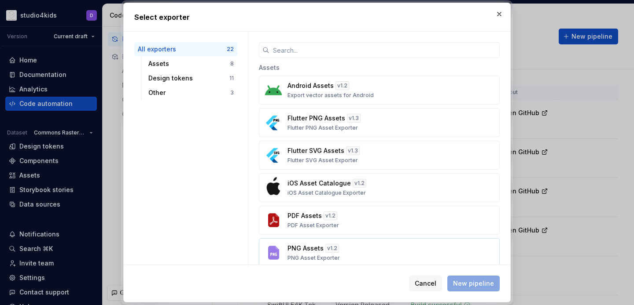
click at [397, 242] on button "PNG Assets v 1.2 PNG Asset Exporter" at bounding box center [379, 253] width 241 height 29
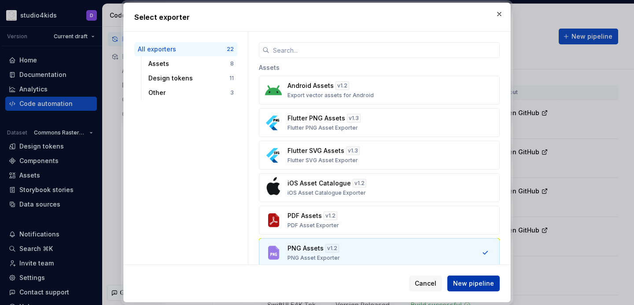
click at [472, 278] on button "New pipeline" at bounding box center [473, 284] width 52 height 16
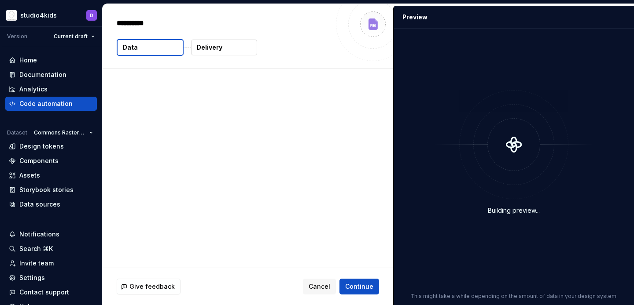
type textarea "*"
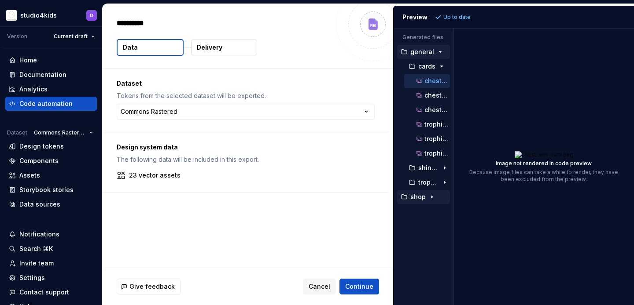
click at [417, 191] on div "shop" at bounding box center [423, 197] width 53 height 14
click at [418, 192] on button "shop" at bounding box center [423, 197] width 53 height 10
click at [428, 236] on button "spotlights" at bounding box center [424, 241] width 49 height 10
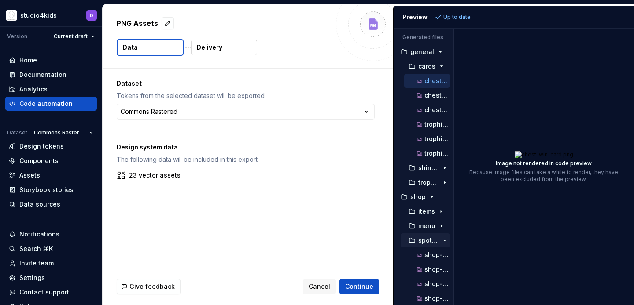
click at [427, 234] on div "spotlights" at bounding box center [424, 241] width 49 height 14
click at [430, 242] on p "spotlights" at bounding box center [428, 240] width 20 height 7
click at [430, 212] on p "items" at bounding box center [426, 211] width 17 height 7
click at [432, 227] on p "shop-coins-item-0.png" at bounding box center [437, 226] width 26 height 7
click at [433, 242] on p "shop-coins-item-0@2x.png" at bounding box center [437, 240] width 26 height 7
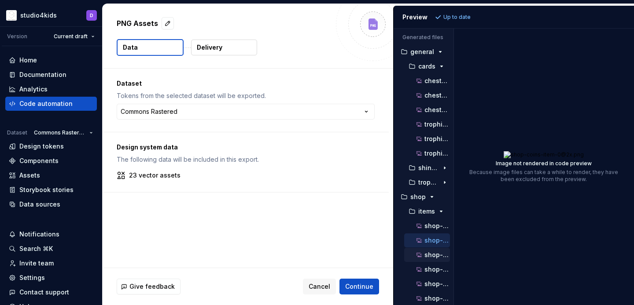
click at [435, 255] on p "shop-coins-item-0@3x.png" at bounding box center [437, 255] width 26 height 7
click at [435, 271] on p "shop-coins-item-1.png" at bounding box center [437, 269] width 26 height 7
click at [433, 225] on p "shop-coins-item-0.png" at bounding box center [437, 226] width 26 height 7
click at [433, 240] on p "shop-coins-item-0@2x.png" at bounding box center [437, 240] width 26 height 7
click at [433, 253] on p "shop-coins-item-0@3x.png" at bounding box center [437, 255] width 26 height 7
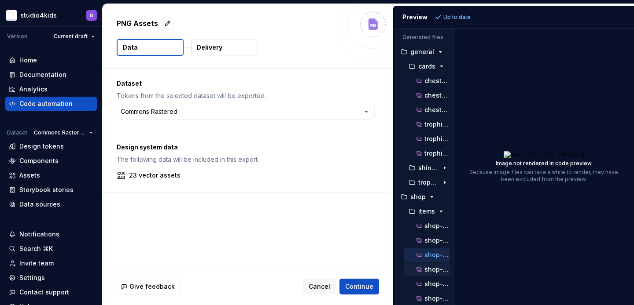
click at [434, 269] on p "shop-coins-item-1.png" at bounding box center [437, 269] width 26 height 7
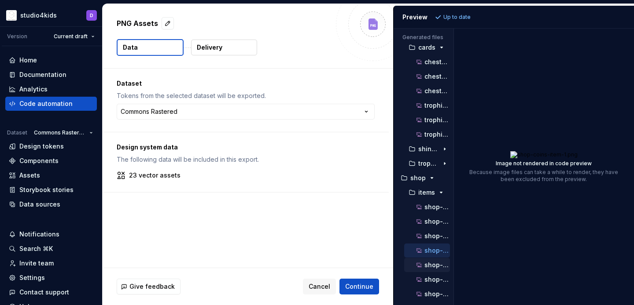
click at [433, 262] on p "shop-coins-item-1@2x.png" at bounding box center [437, 265] width 26 height 7
click at [433, 279] on p "shop-coins-item-1@3x.png" at bounding box center [437, 279] width 26 height 7
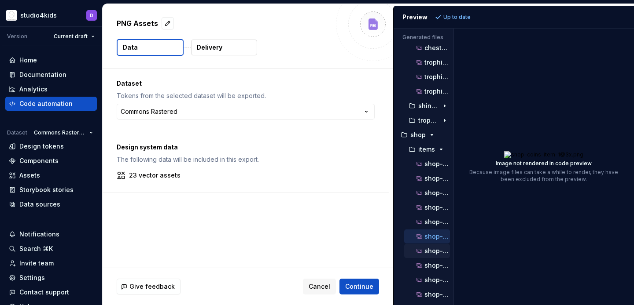
click at [430, 252] on p "shop-coins-item-2.png" at bounding box center [437, 251] width 26 height 7
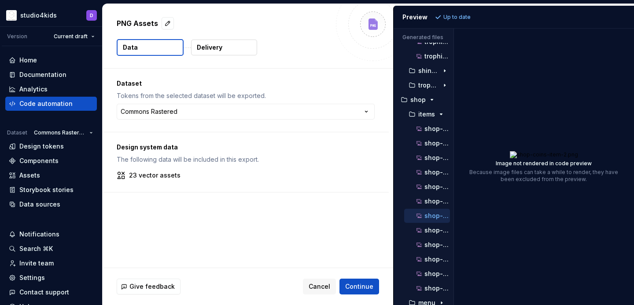
scroll to position [118, 0]
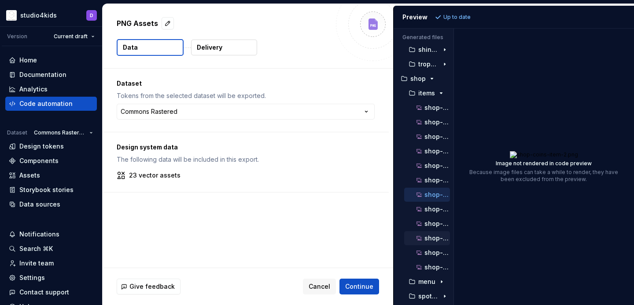
click at [431, 235] on div "shop-coins-item-3.png" at bounding box center [432, 238] width 35 height 9
